Goal: Information Seeking & Learning: Find specific fact

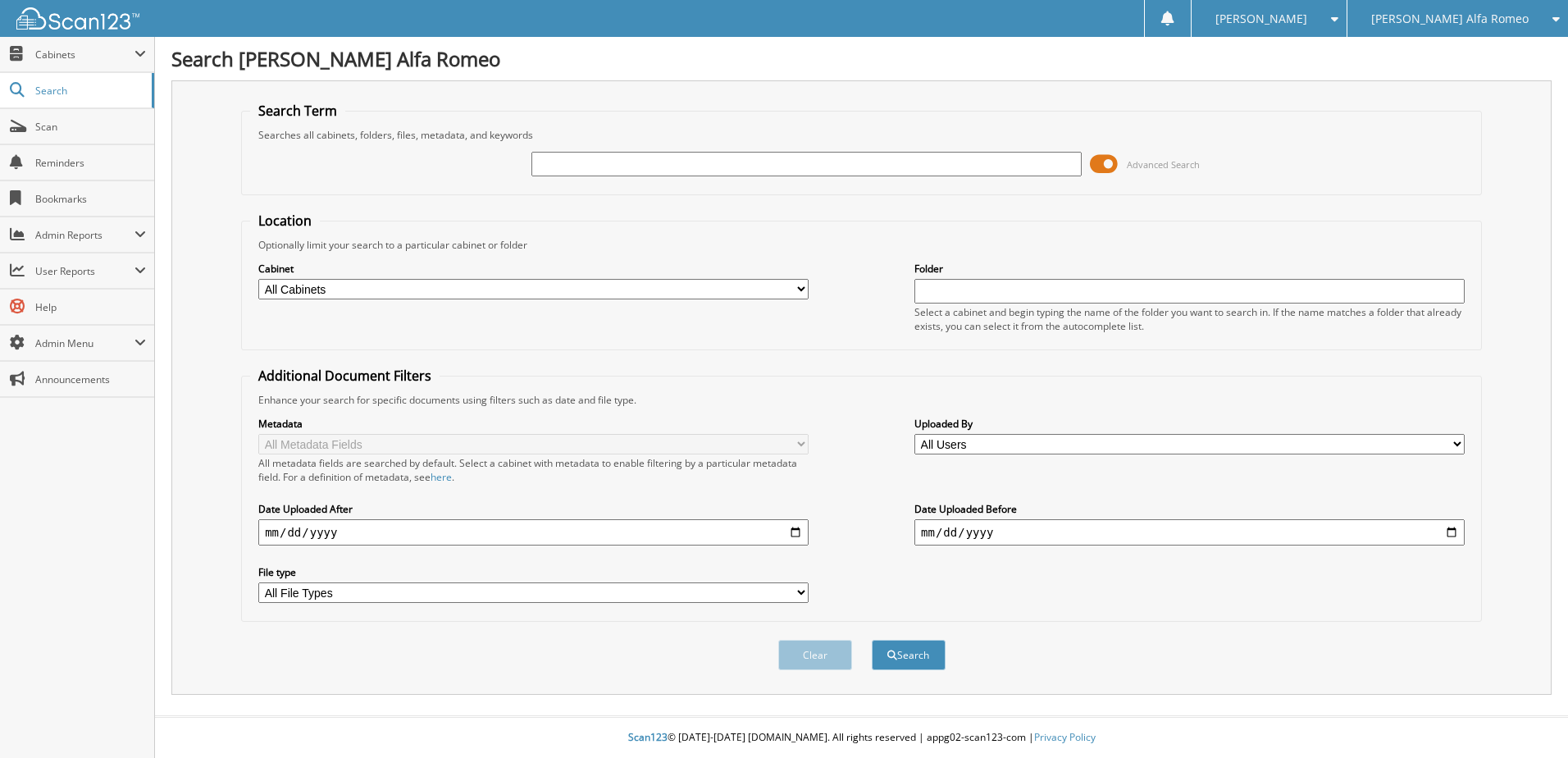
click at [569, 161] on input "text" at bounding box center [806, 164] width 550 height 25
type input "m3427"
click at [910, 657] on button "Search" at bounding box center [909, 654] width 74 height 31
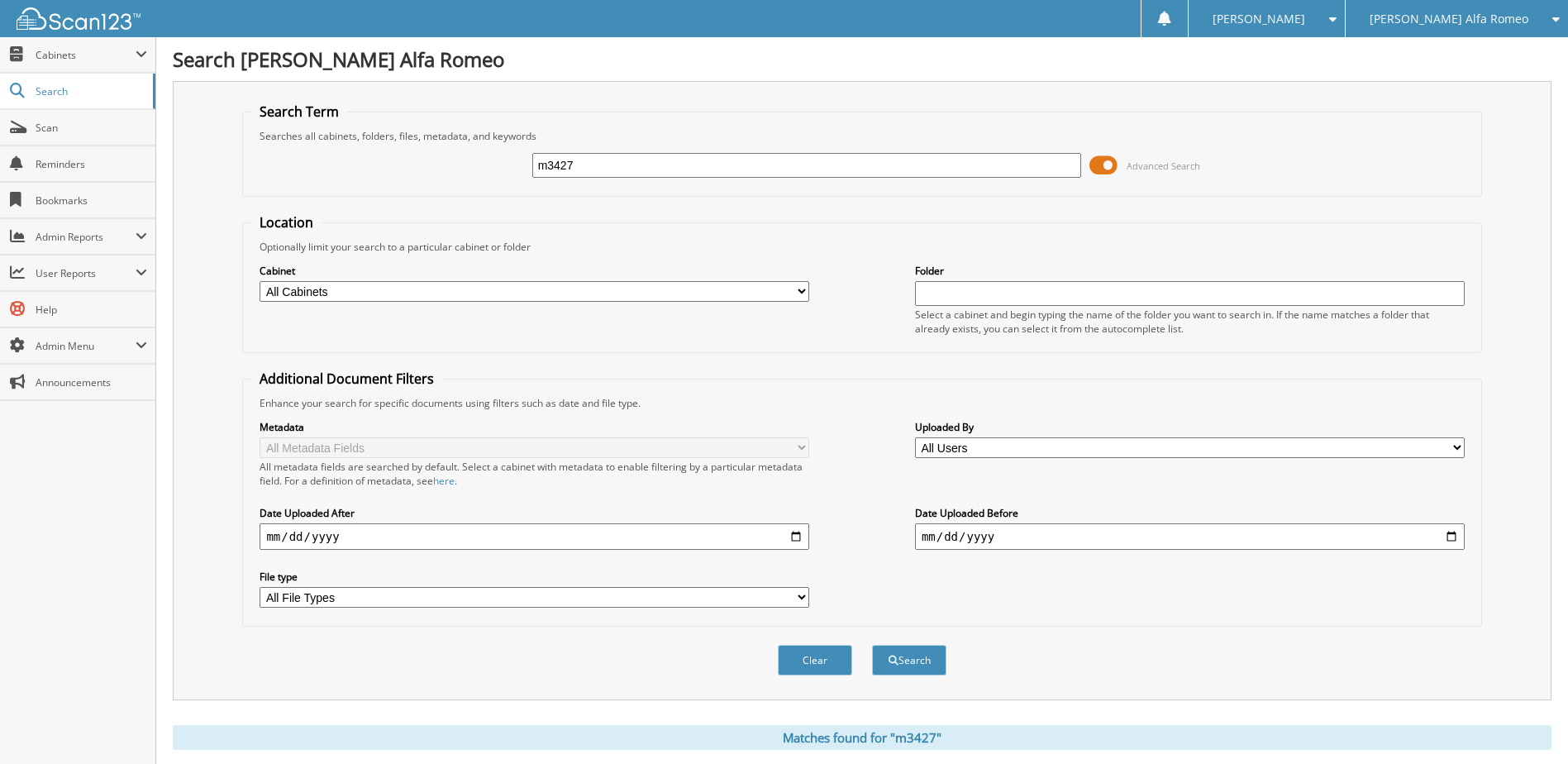
click at [1111, 162] on span at bounding box center [1103, 166] width 28 height 25
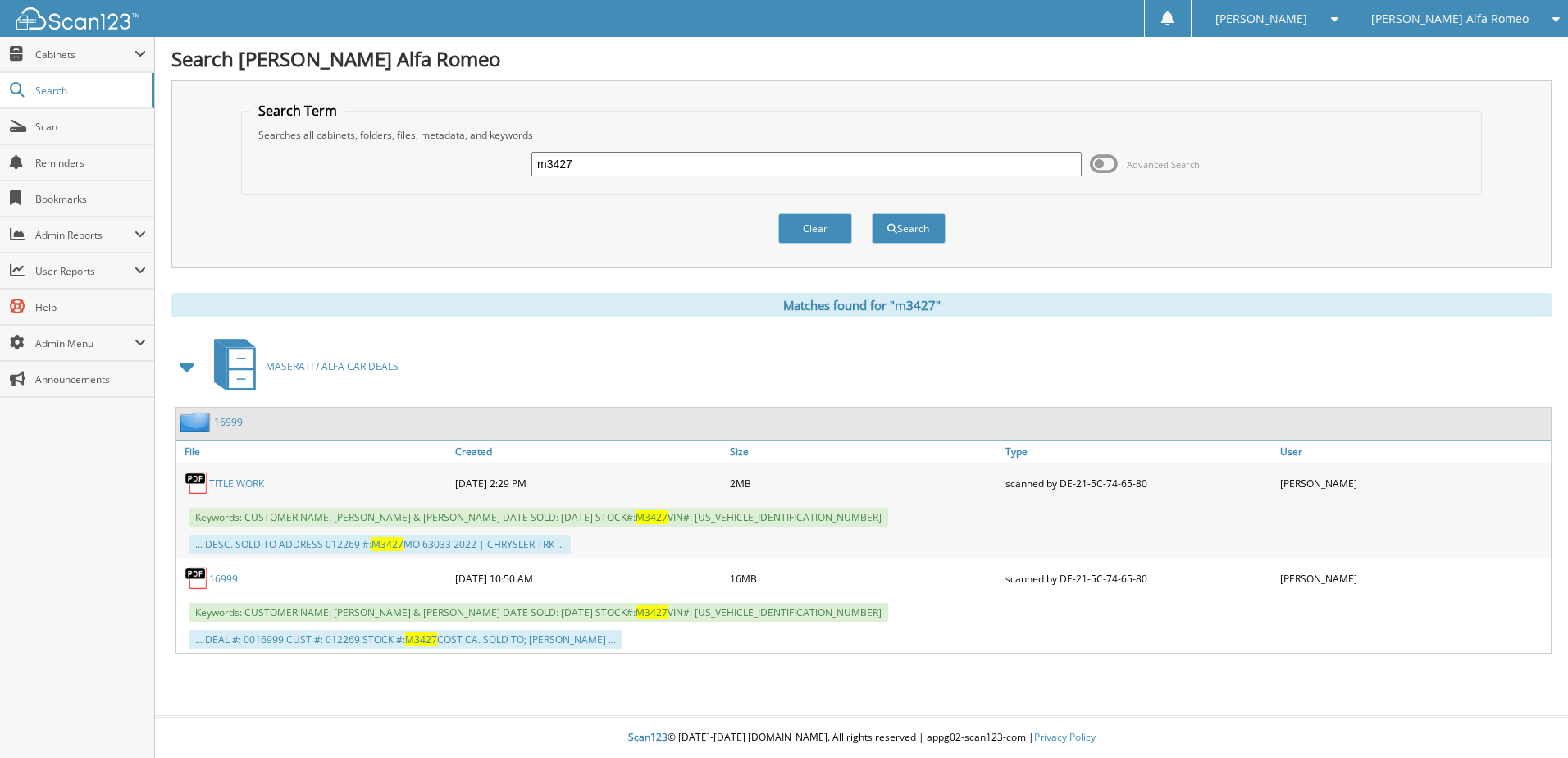
click at [227, 578] on link "16999" at bounding box center [223, 579] width 29 height 14
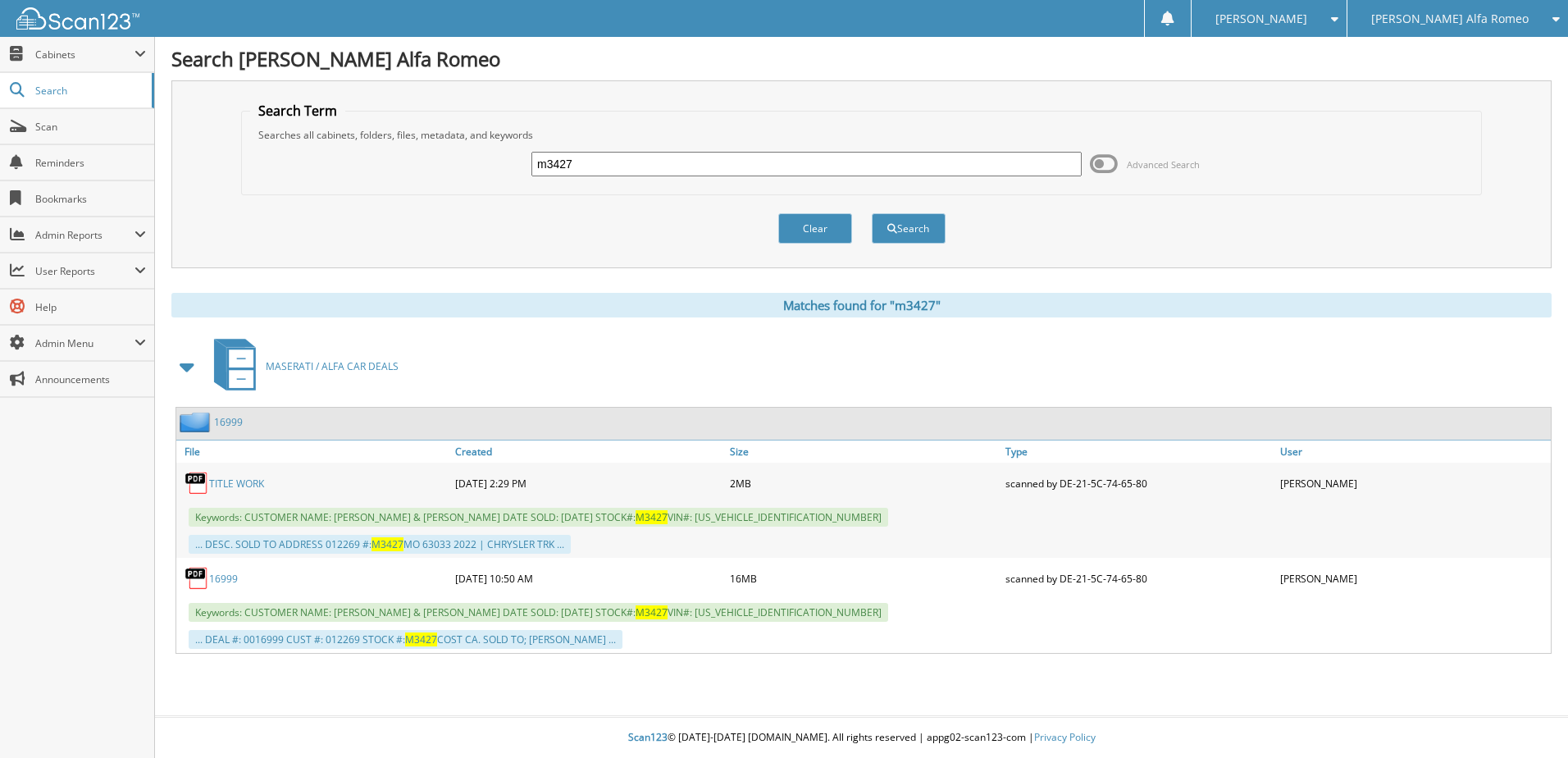
click at [227, 578] on link "16999" at bounding box center [223, 579] width 29 height 14
click at [392, 546] on span "M3427" at bounding box center [387, 545] width 32 height 14
click at [227, 581] on link "16999" at bounding box center [223, 579] width 29 height 14
click at [191, 574] on img at bounding box center [197, 578] width 25 height 25
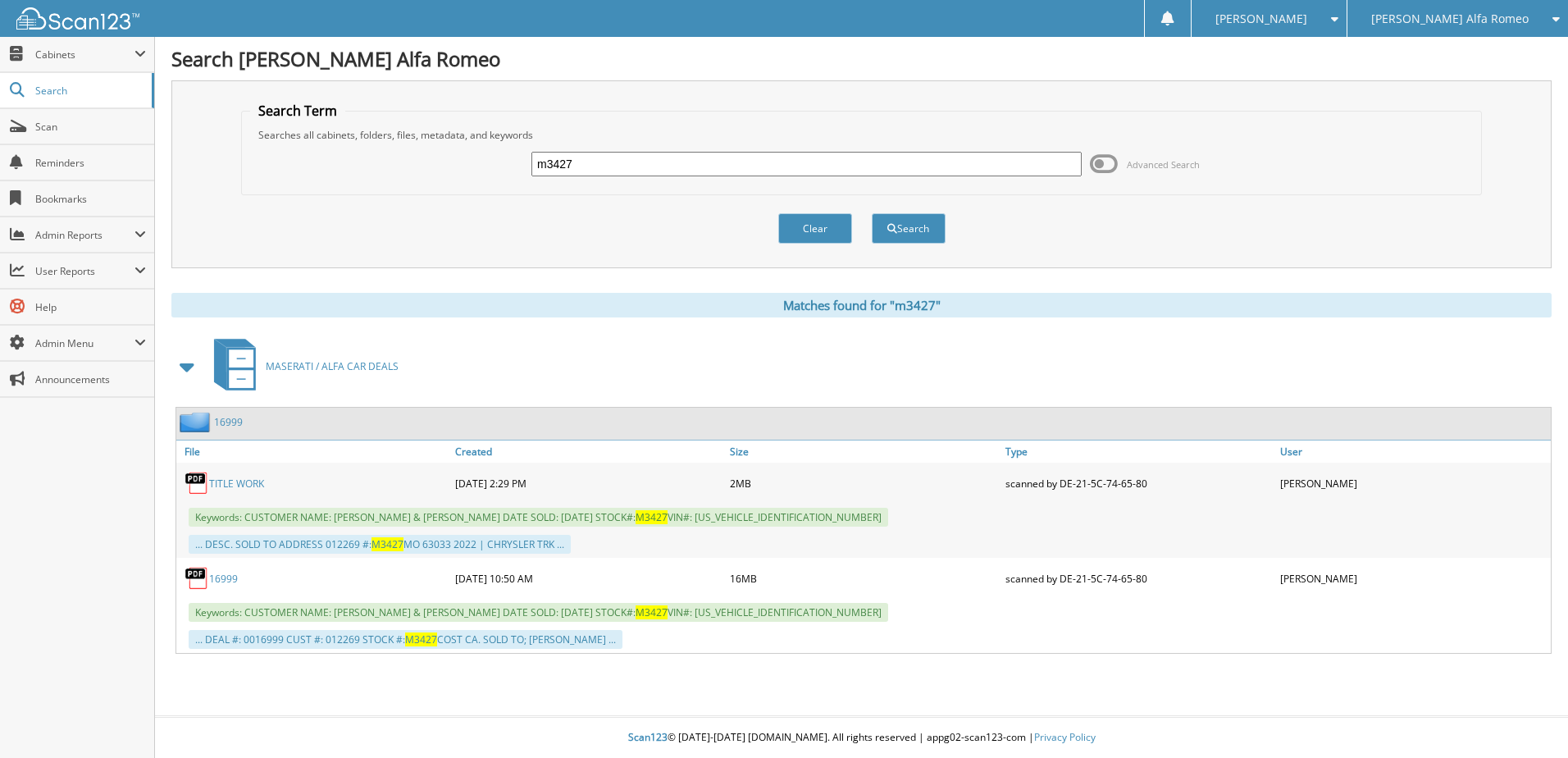
click at [227, 580] on link "16999" at bounding box center [223, 579] width 29 height 14
click at [969, 546] on div "... DESC. SOLD TO ADDRESS 012269 #: M3427 MO 63033 2022 | CHRYSLER TRK ..." at bounding box center [863, 544] width 1374 height 27
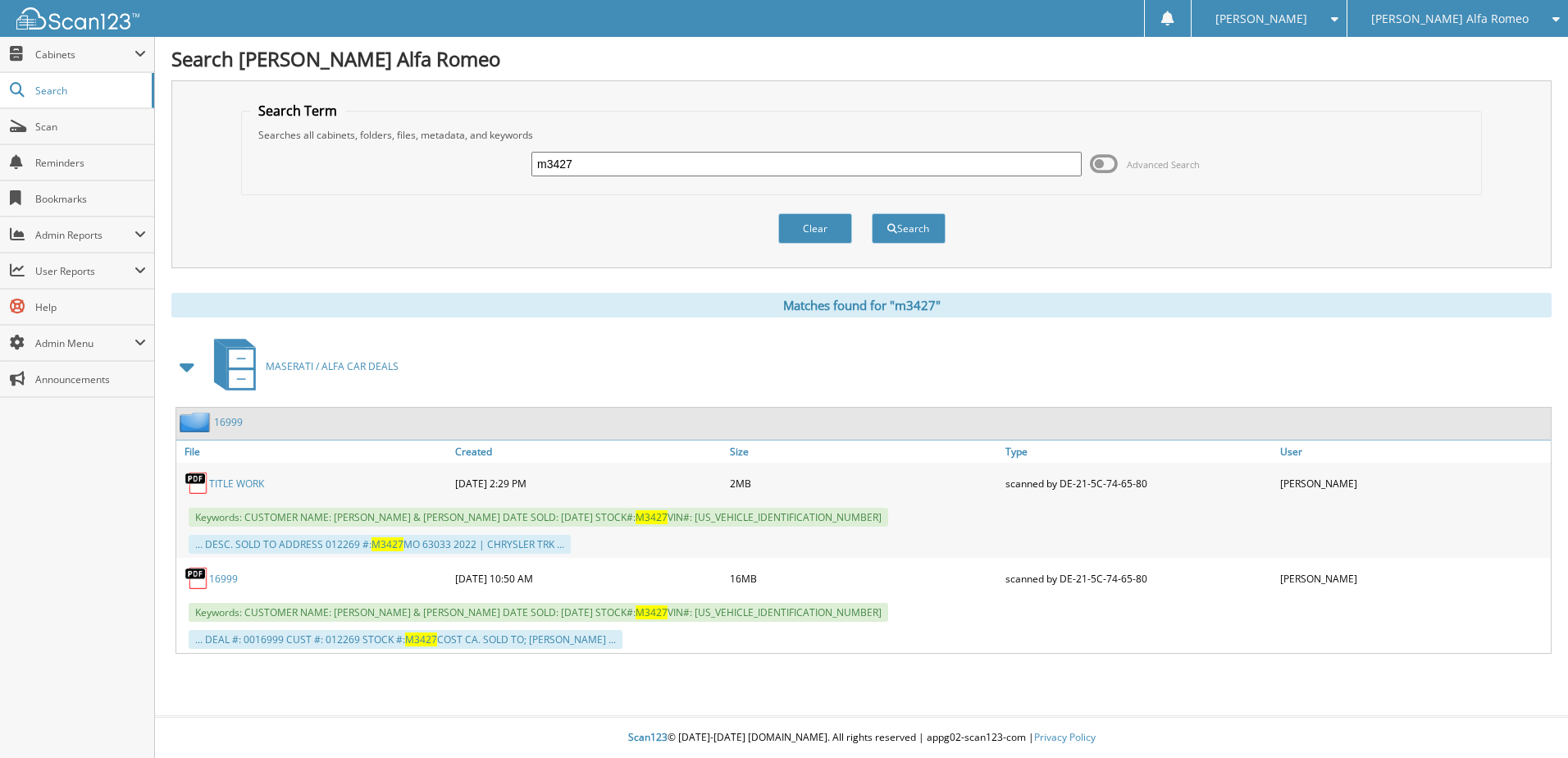
click at [327, 366] on span "MASERATI / ALFA CAR DEALS" at bounding box center [332, 366] width 133 height 14
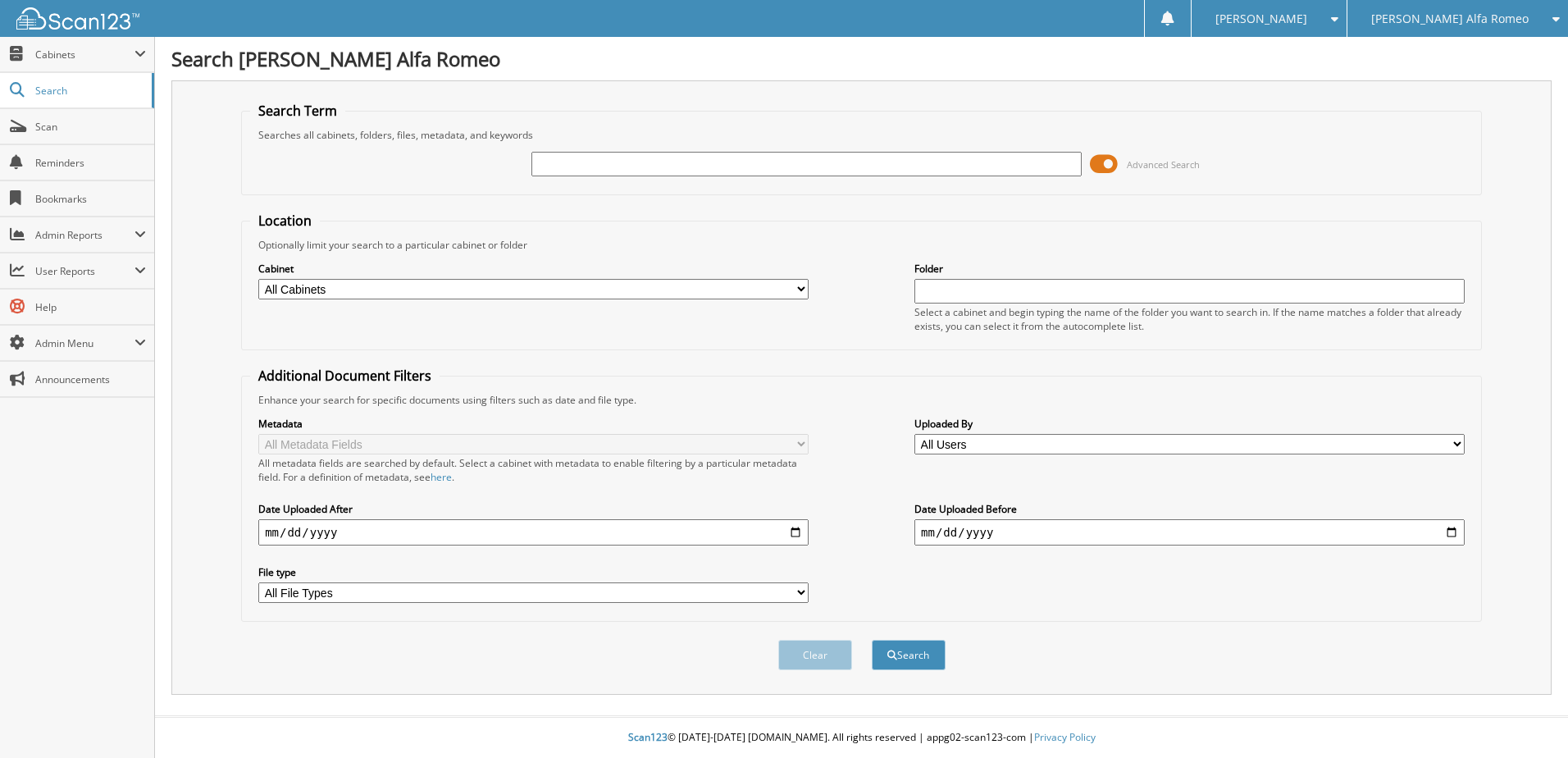
click at [554, 164] on input "text" at bounding box center [806, 164] width 550 height 25
type input "184428"
click at [1116, 160] on span at bounding box center [1104, 164] width 28 height 25
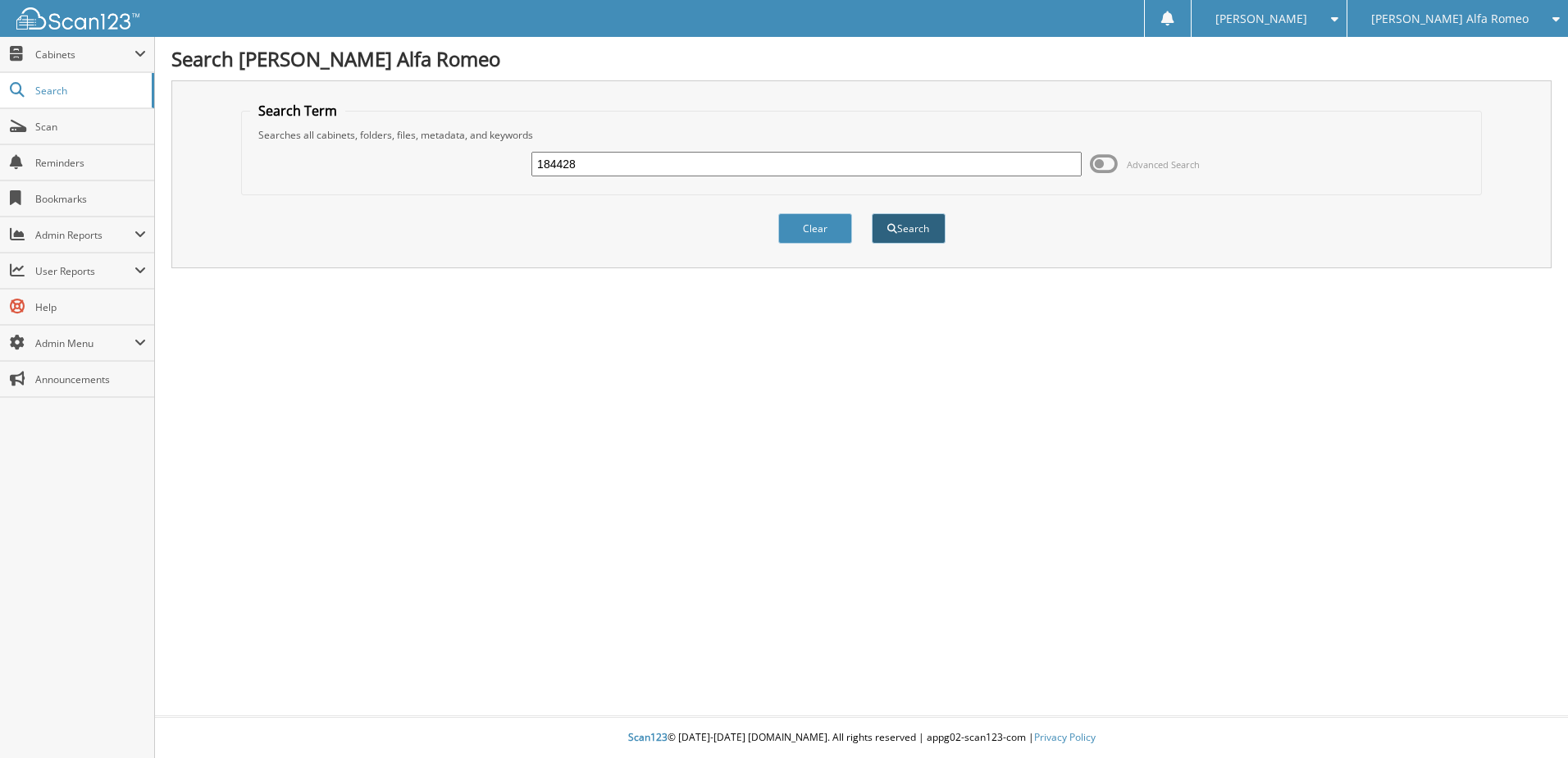
click at [928, 225] on button "Search" at bounding box center [909, 228] width 74 height 31
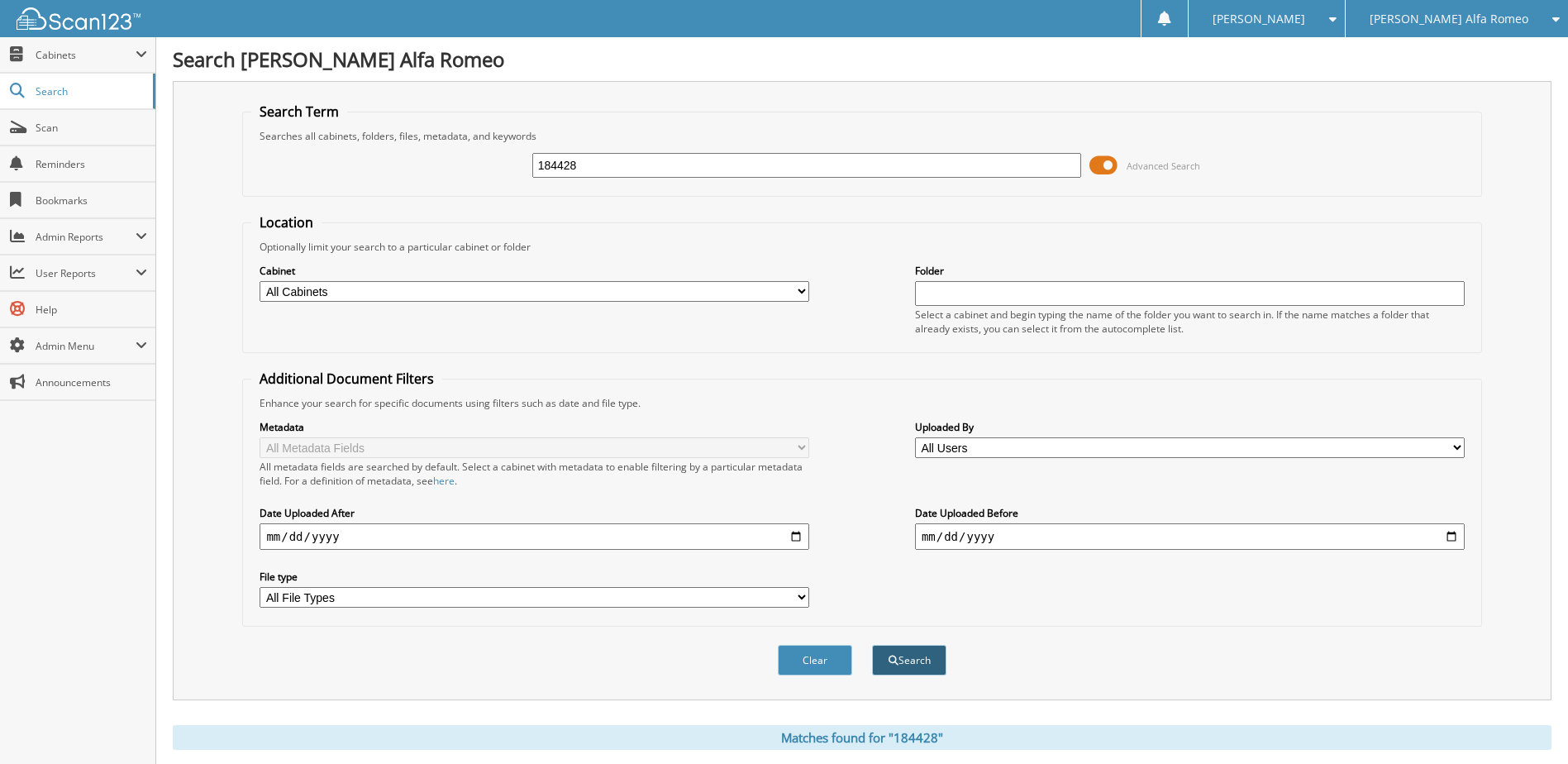
click at [910, 663] on button "Search" at bounding box center [909, 660] width 74 height 31
click at [1111, 165] on span at bounding box center [1103, 166] width 28 height 25
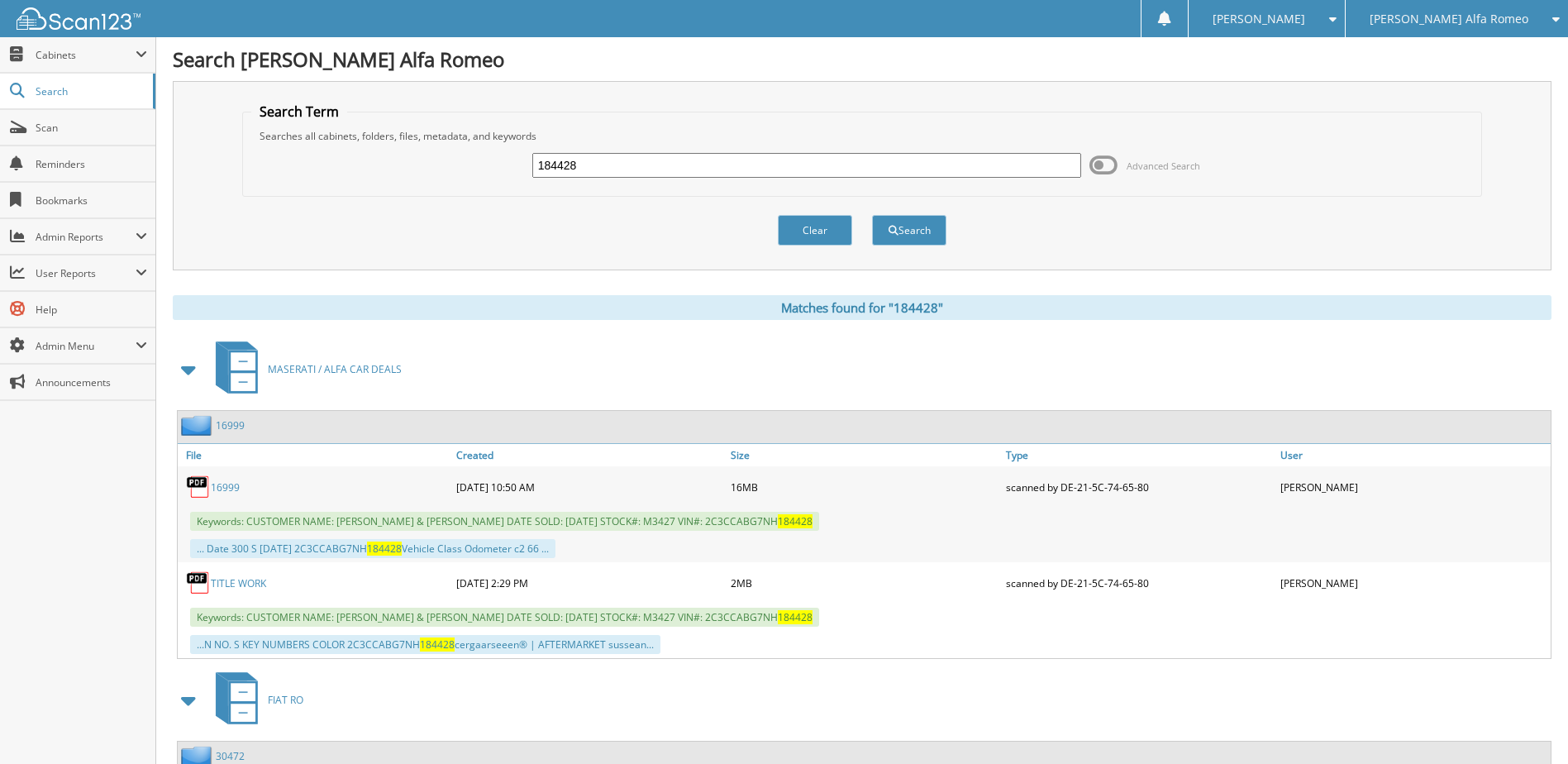
click at [219, 488] on link "16999" at bounding box center [225, 488] width 29 height 14
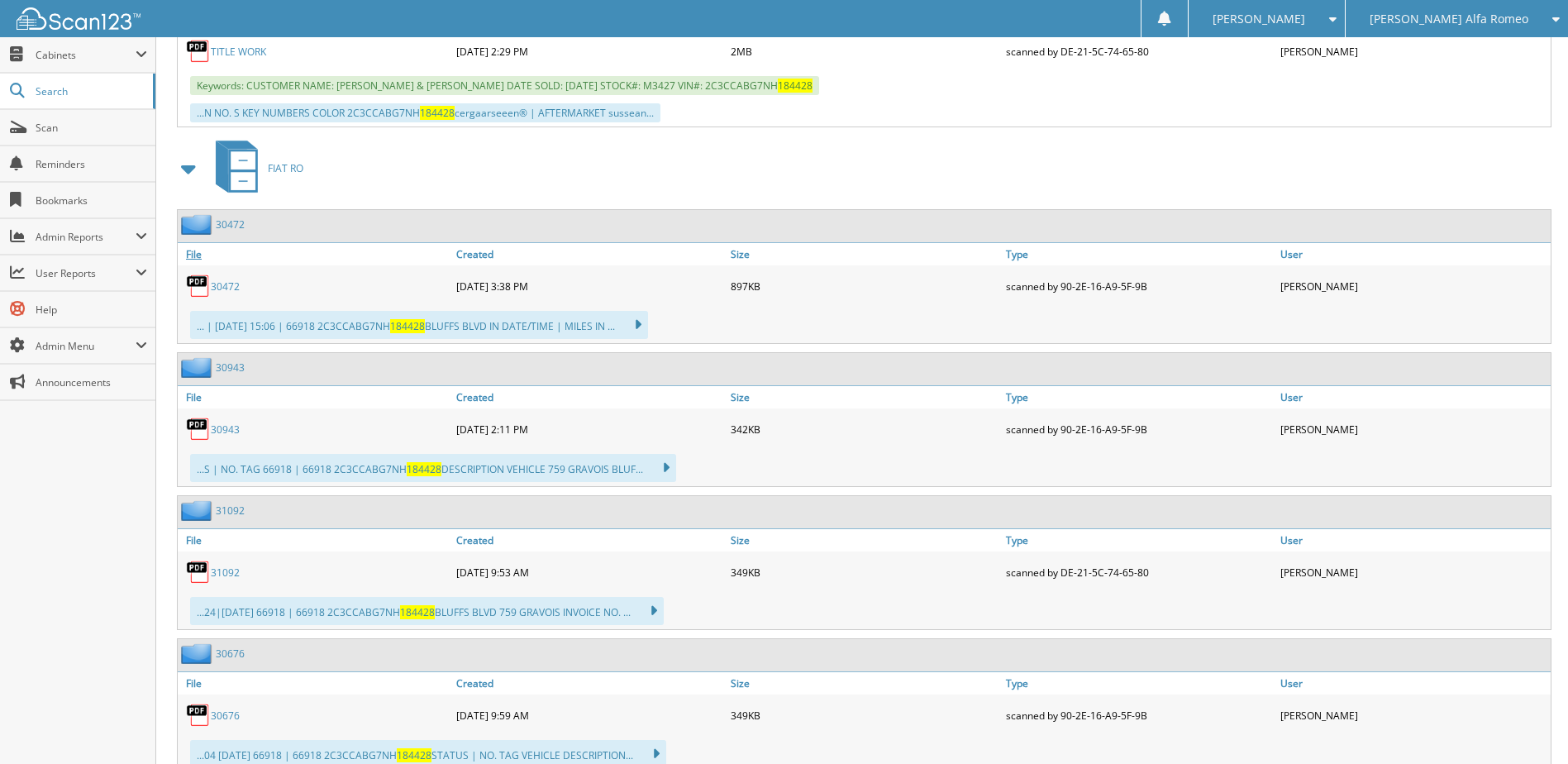
scroll to position [237, 0]
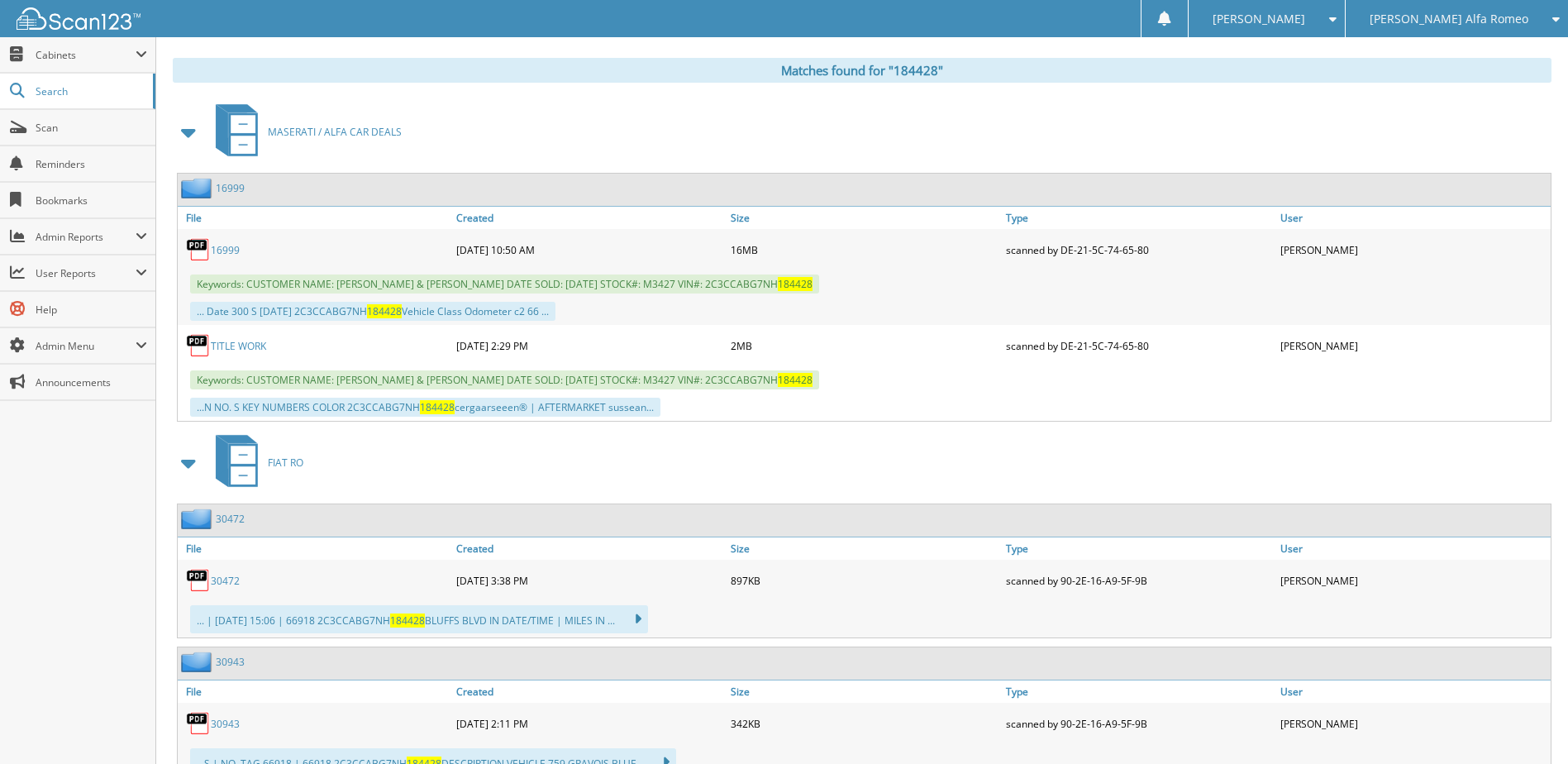
click at [238, 341] on link "TITLE WORK" at bounding box center [238, 346] width 56 height 14
